Goal: Task Accomplishment & Management: Manage account settings

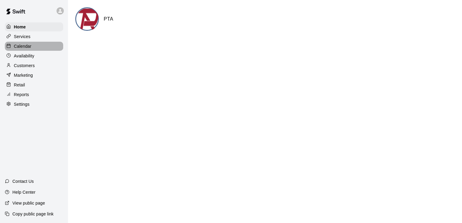
click at [25, 48] on p "Calendar" at bounding box center [23, 46] width 18 height 6
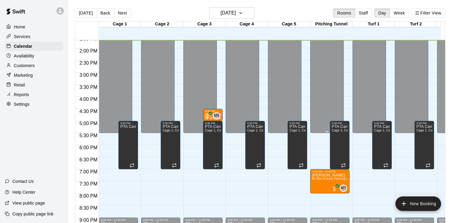
scroll to position [357, 0]
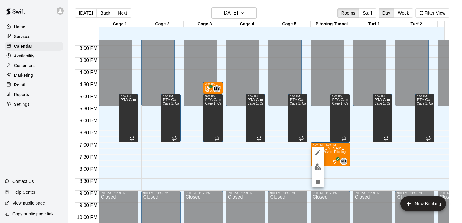
drag, startPoint x: 276, startPoint y: 171, endPoint x: 257, endPoint y: 169, distance: 18.2
click at [257, 169] on div at bounding box center [231, 111] width 462 height 223
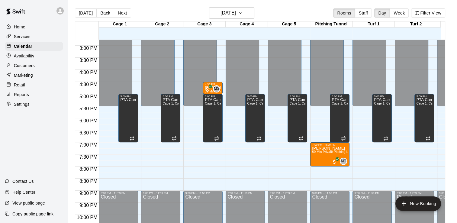
click at [30, 60] on div "Availability" at bounding box center [34, 55] width 58 height 9
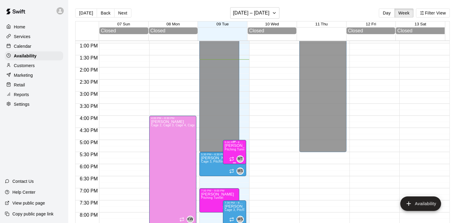
scroll to position [317, 0]
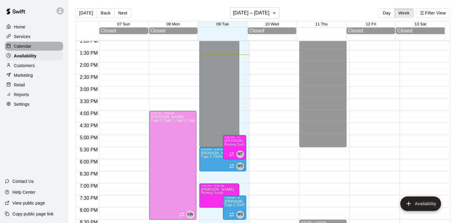
click at [26, 47] on p "Calendar" at bounding box center [23, 46] width 18 height 6
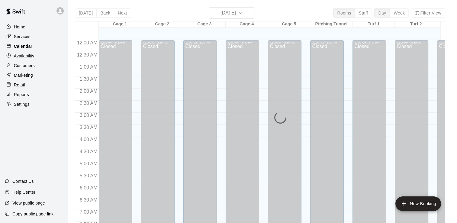
scroll to position [331, 0]
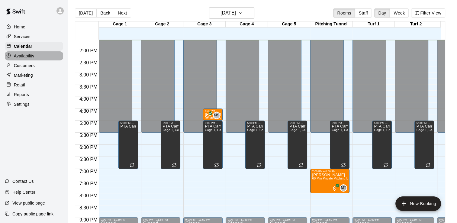
click at [28, 53] on div "Availability" at bounding box center [34, 55] width 58 height 9
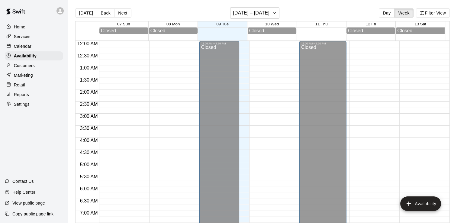
scroll to position [331, 0]
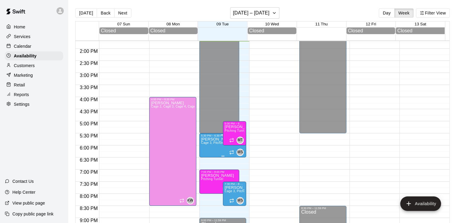
drag, startPoint x: 215, startPoint y: 146, endPoint x: 204, endPoint y: 152, distance: 12.5
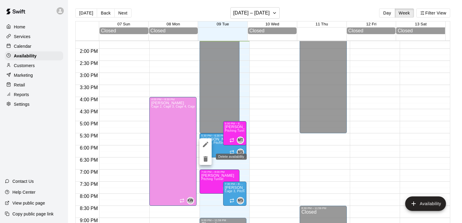
click at [207, 159] on icon "delete" at bounding box center [205, 158] width 4 height 5
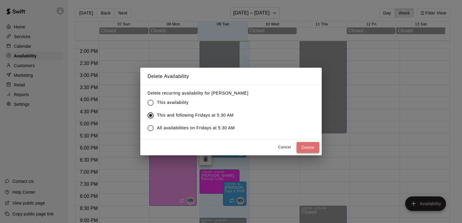
click at [302, 146] on button "Delete" at bounding box center [307, 147] width 23 height 11
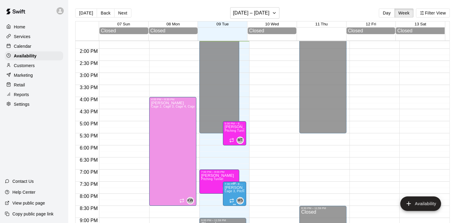
drag, startPoint x: 226, startPoint y: 191, endPoint x: 224, endPoint y: 200, distance: 9.3
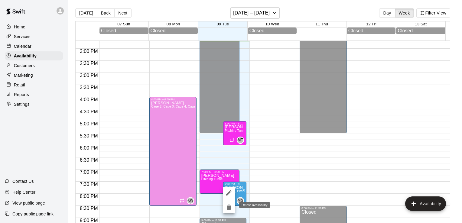
click at [227, 207] on icon "delete" at bounding box center [229, 207] width 4 height 5
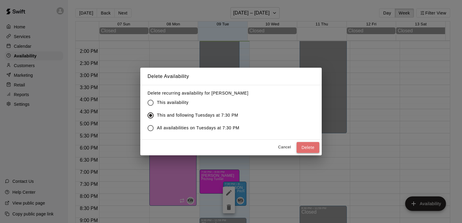
click at [302, 149] on button "Delete" at bounding box center [307, 147] width 23 height 11
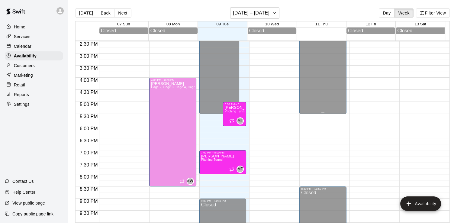
scroll to position [336, 0]
